Goal: Information Seeking & Learning: Learn about a topic

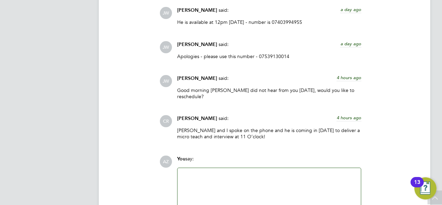
scroll to position [710, 0]
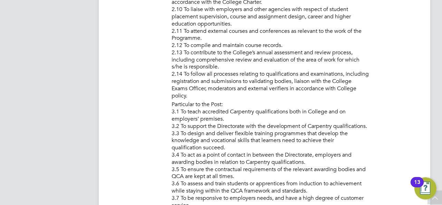
scroll to position [449, 0]
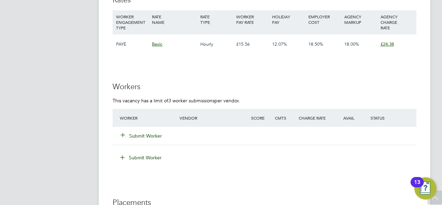
scroll to position [1072, 0]
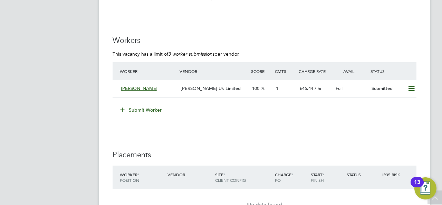
scroll to position [1314, 0]
